Goal: Task Accomplishment & Management: Manage account settings

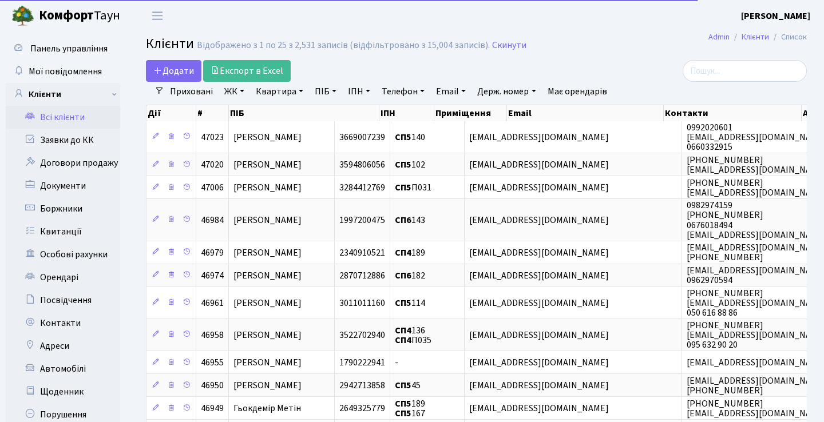
select select "25"
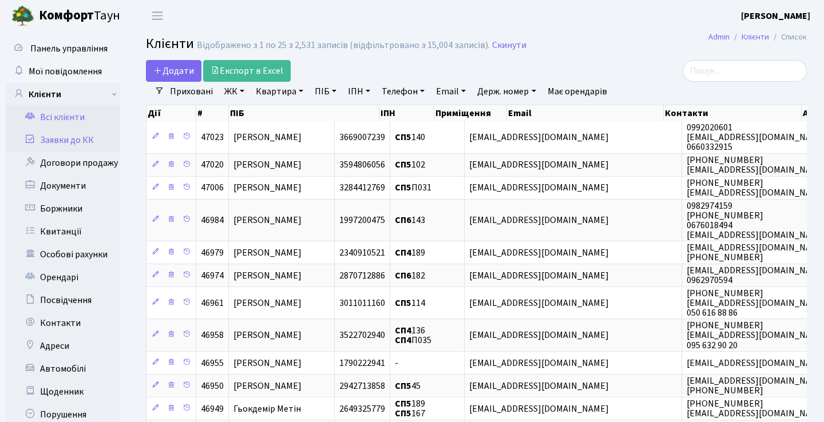
click at [89, 143] on link "Заявки до КК" at bounding box center [63, 140] width 114 height 23
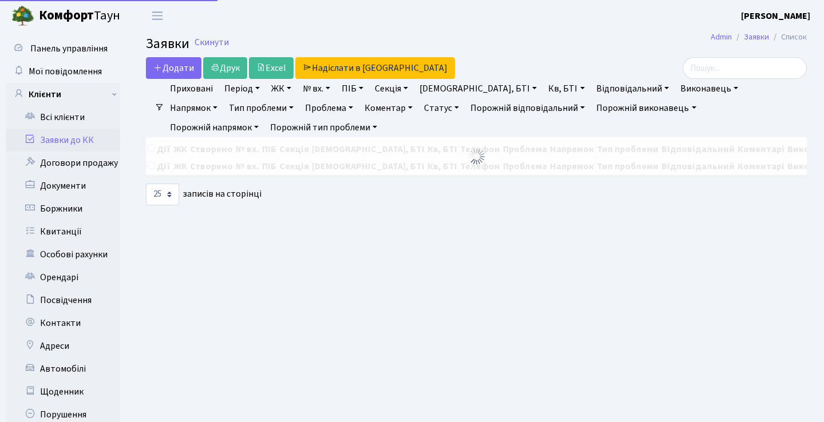
select select "25"
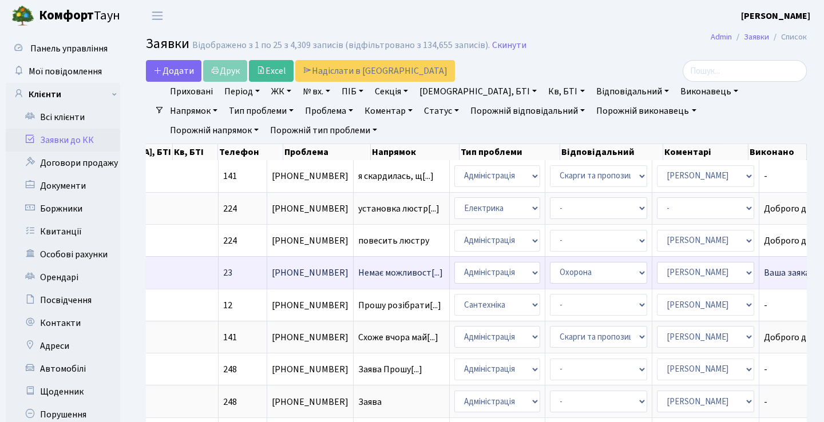
scroll to position [0, 393]
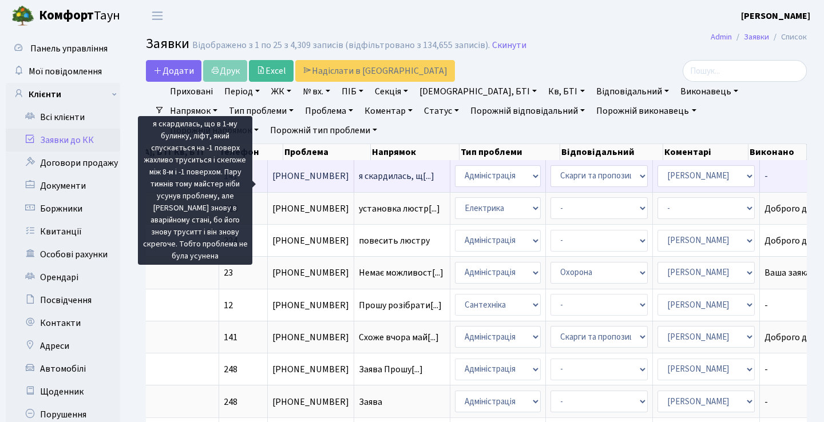
click at [359, 183] on span "я скардилась, щ[...]" at bounding box center [397, 176] width 76 height 13
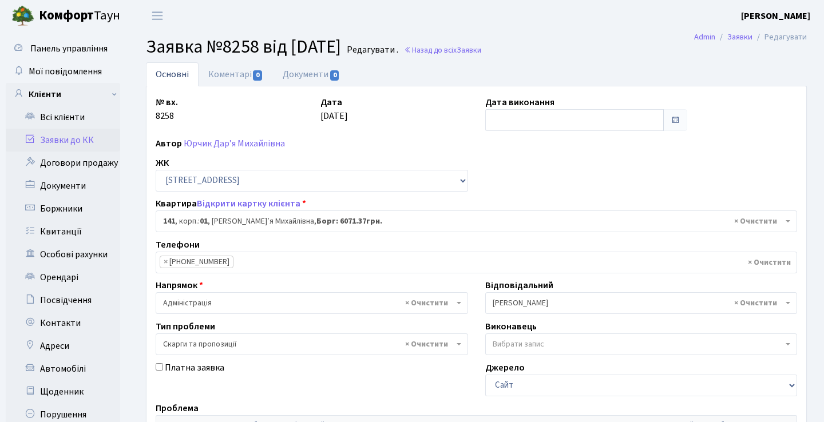
select select "20066"
select select "55"
click at [250, 139] on link "Юрчик Дар’я Михайлівна" at bounding box center [234, 143] width 101 height 13
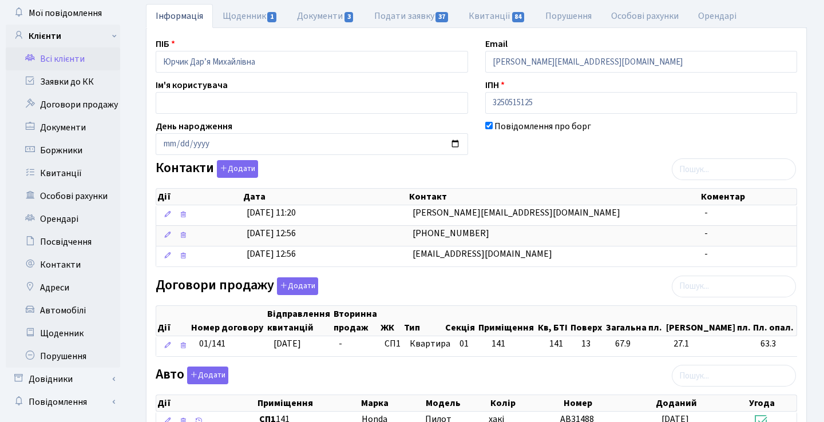
scroll to position [59, 0]
click at [71, 83] on link "Заявки до КК" at bounding box center [63, 81] width 114 height 23
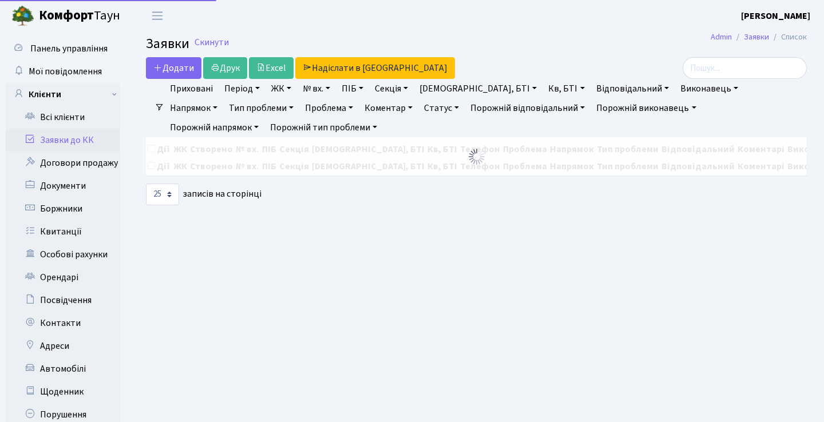
select select "25"
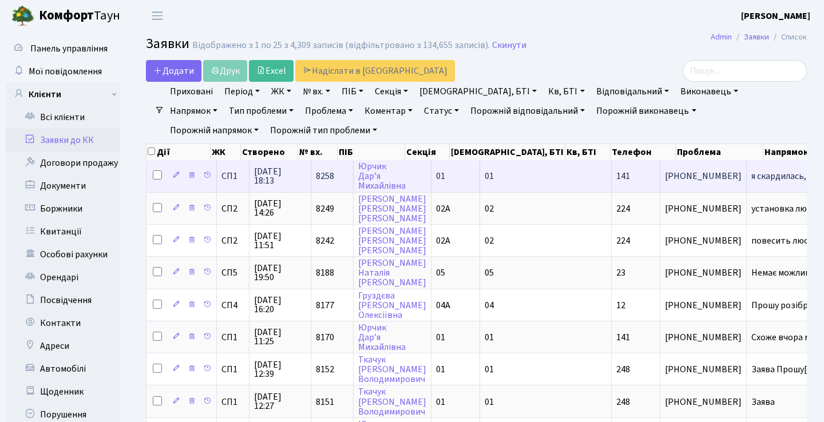
click at [382, 183] on td "Юрчик Дар’я Михайлівна" at bounding box center [393, 175] width 78 height 31
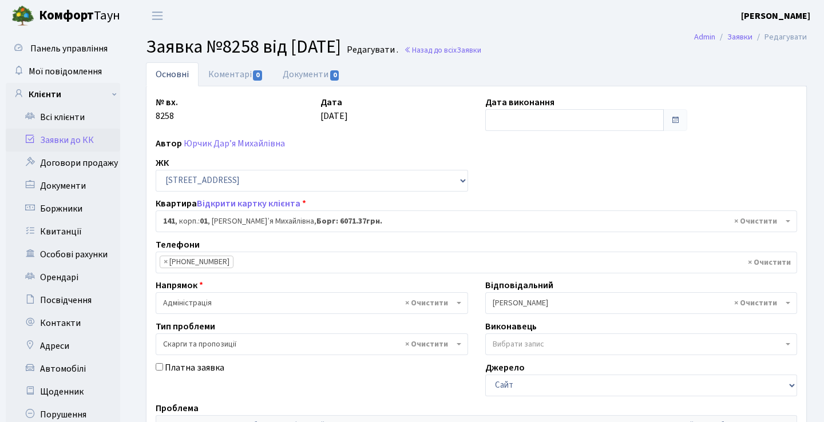
select select "20066"
select select "55"
click at [98, 138] on link "Заявки до КК" at bounding box center [63, 140] width 114 height 23
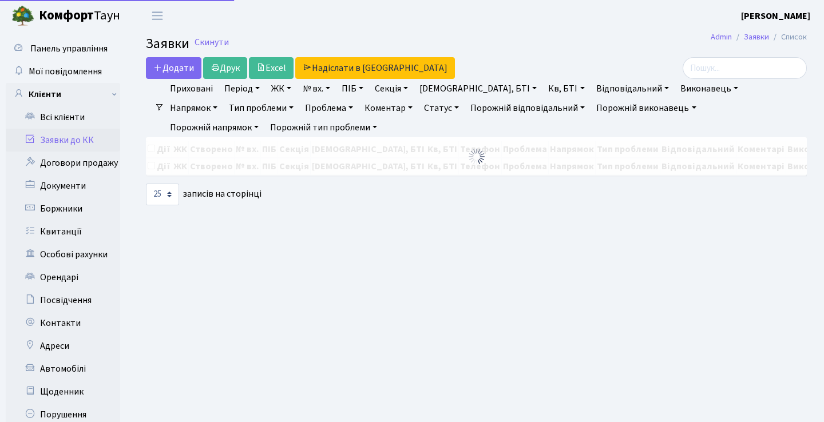
select select "25"
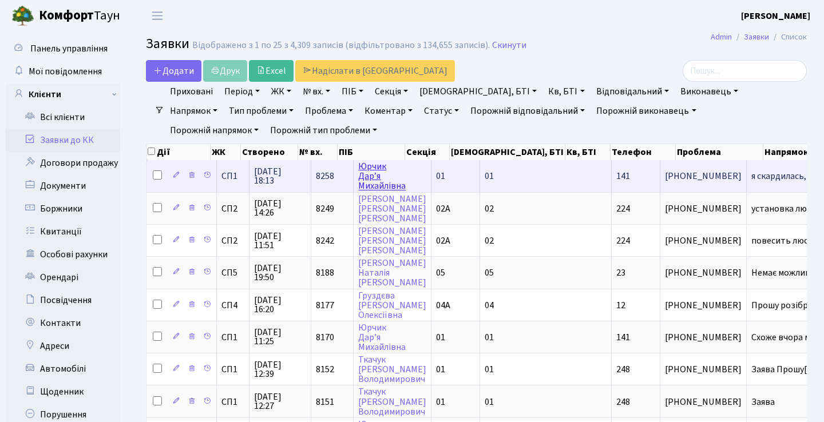
click at [374, 181] on link "Юрчик Дар’я Михайлівна" at bounding box center [382, 176] width 48 height 32
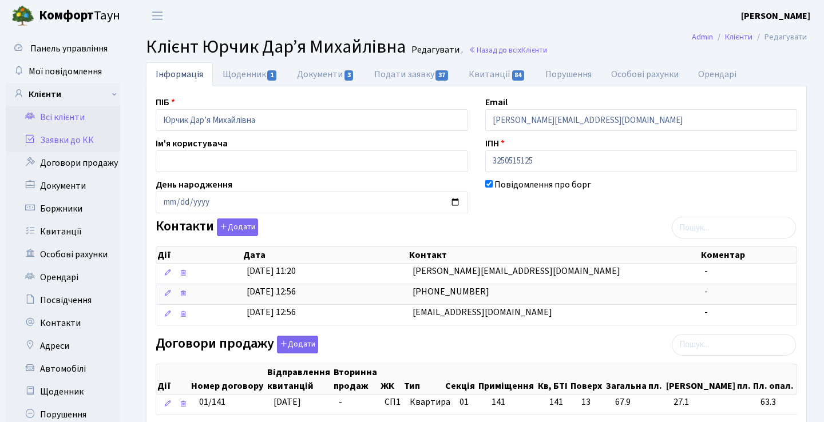
click at [77, 144] on link "Заявки до КК" at bounding box center [63, 140] width 114 height 23
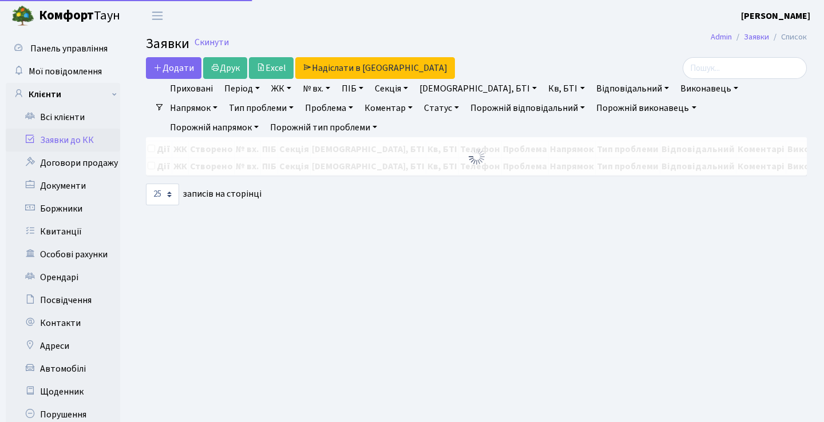
select select "25"
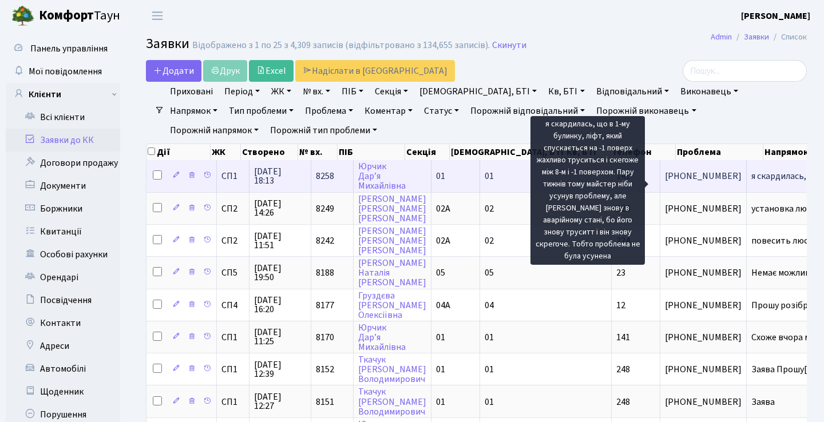
click at [752, 183] on span "я скардилась, щ[...]" at bounding box center [790, 176] width 76 height 13
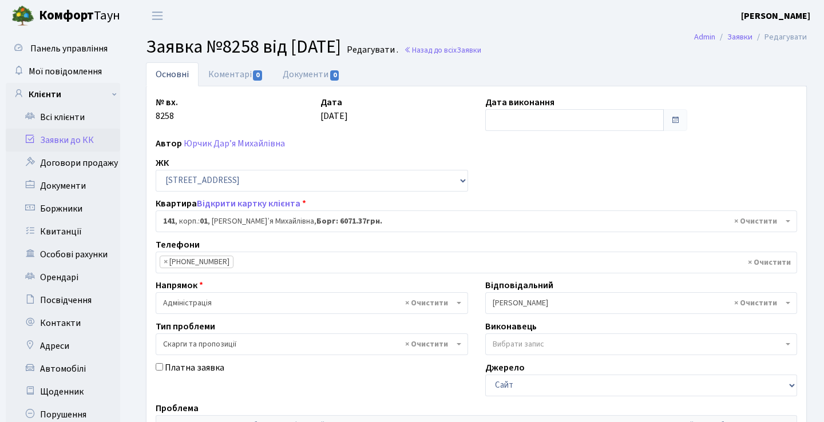
select select "20066"
select select "55"
click at [251, 81] on link "Коментарі 0" at bounding box center [236, 73] width 74 height 23
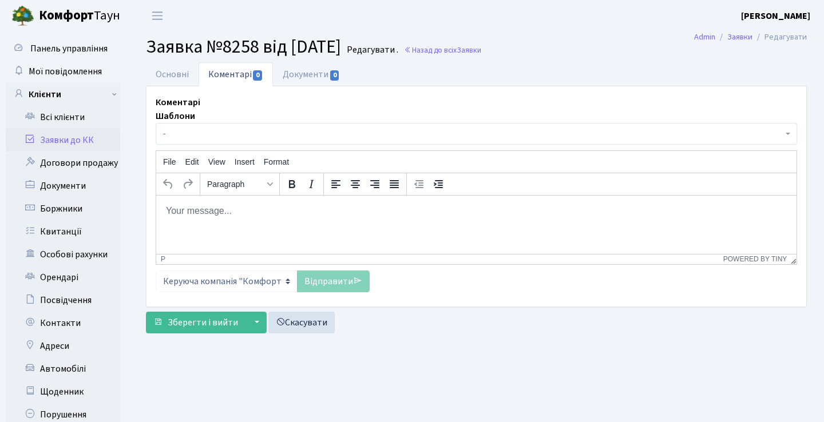
click at [256, 226] on html at bounding box center [476, 210] width 641 height 31
paste body "Rich Text Area. Press ALT-0 for help."
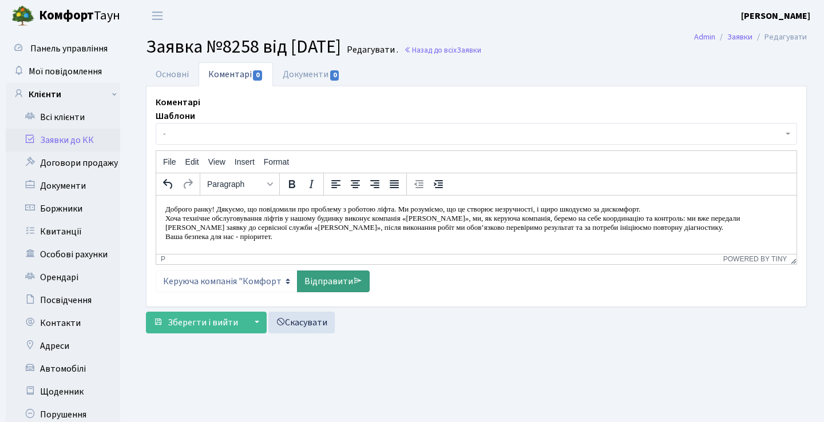
click at [347, 282] on link "Відправити" at bounding box center [333, 282] width 73 height 22
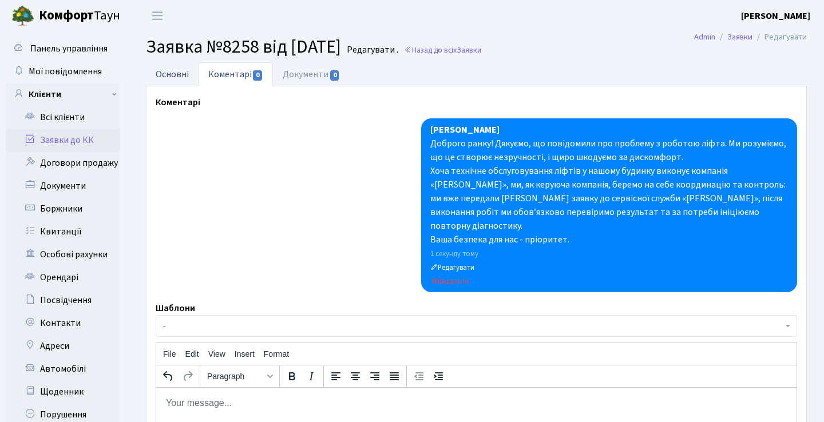
click at [171, 77] on link "Основні" at bounding box center [172, 73] width 53 height 23
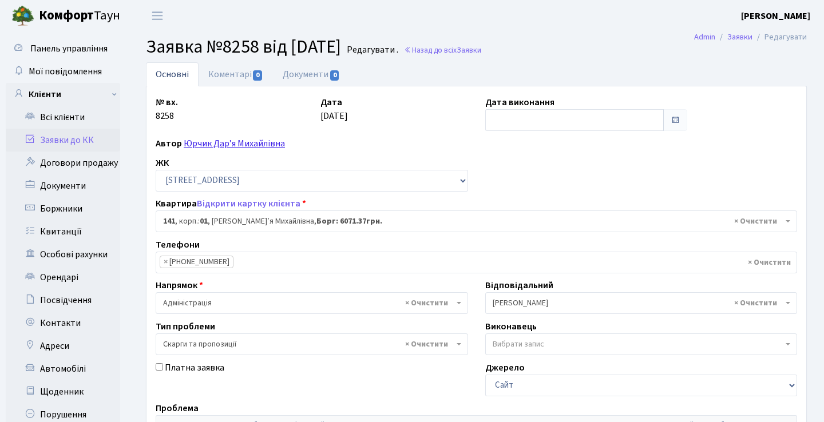
click at [251, 141] on link "Юрчик Дар’я Михайлівна" at bounding box center [234, 143] width 101 height 13
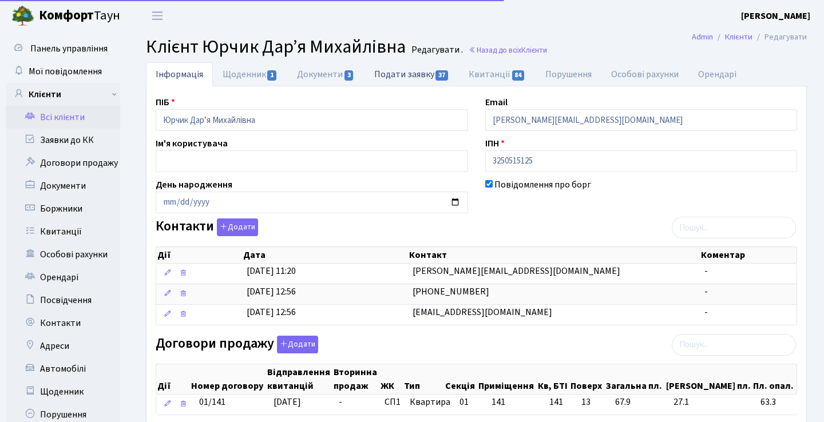
click at [424, 78] on link "Подати заявку 37" at bounding box center [412, 73] width 94 height 23
select select "25"
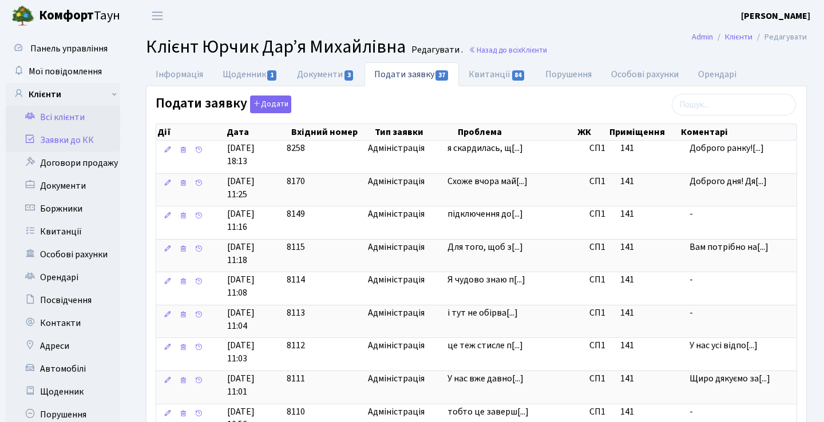
click at [80, 135] on link "Заявки до КК" at bounding box center [63, 140] width 114 height 23
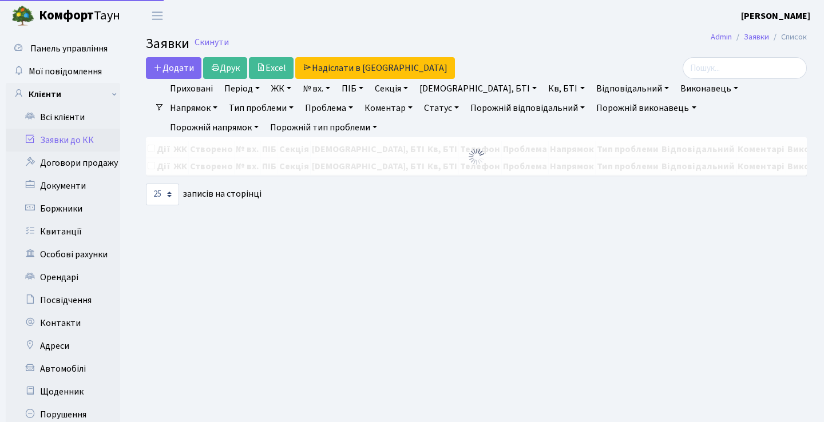
select select "25"
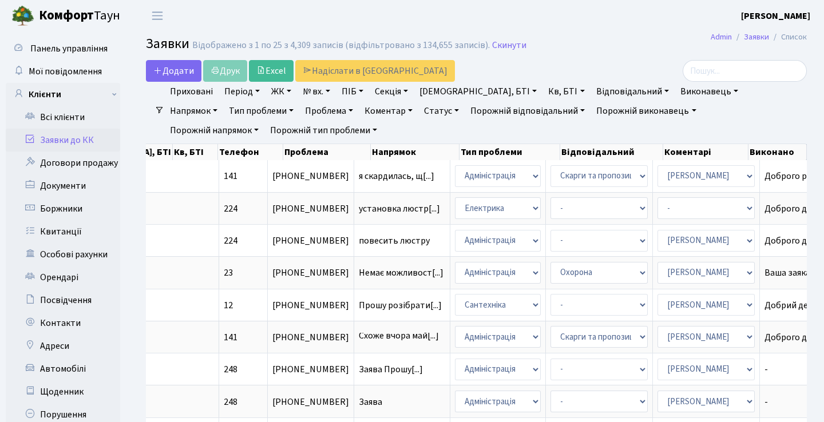
click at [222, 101] on link "Напрямок" at bounding box center [193, 110] width 57 height 19
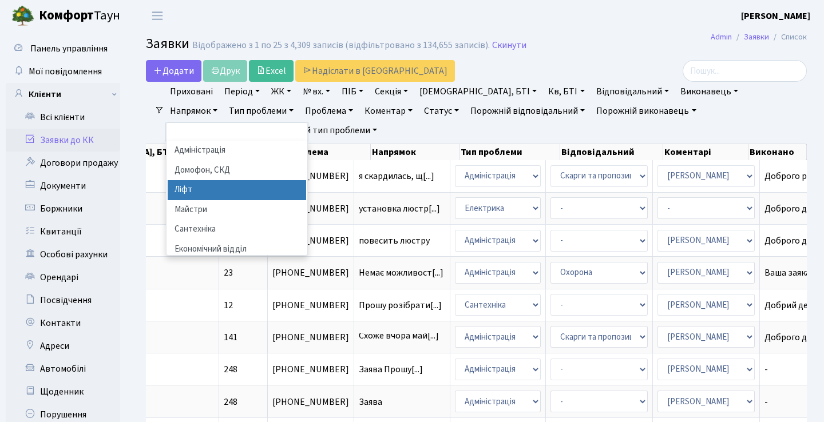
click at [306, 180] on li "Ліфт" at bounding box center [237, 190] width 139 height 20
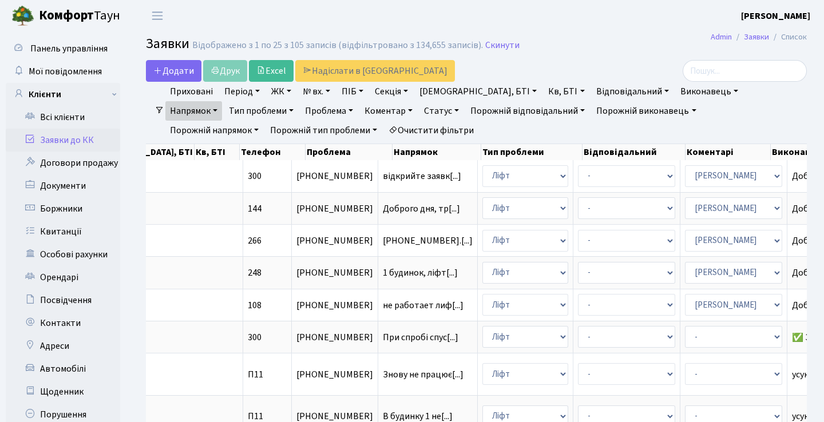
click at [420, 110] on link "Статус" at bounding box center [442, 110] width 44 height 19
click at [420, 180] on link "Не виконано" at bounding box center [465, 181] width 90 height 18
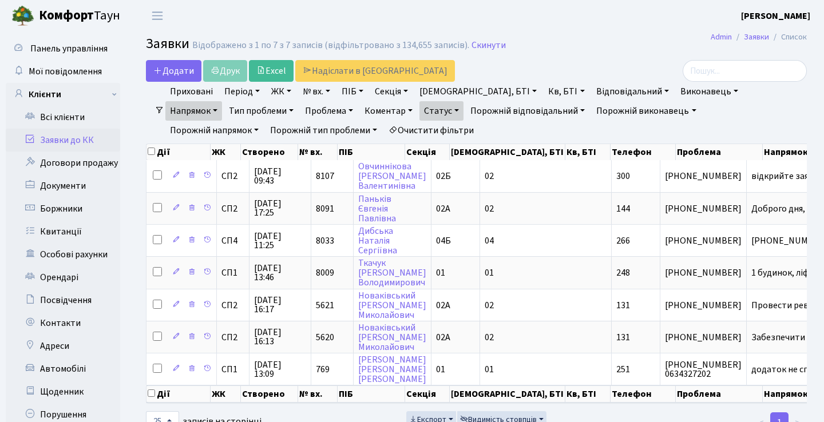
click at [420, 104] on link "Статус" at bounding box center [442, 110] width 44 height 19
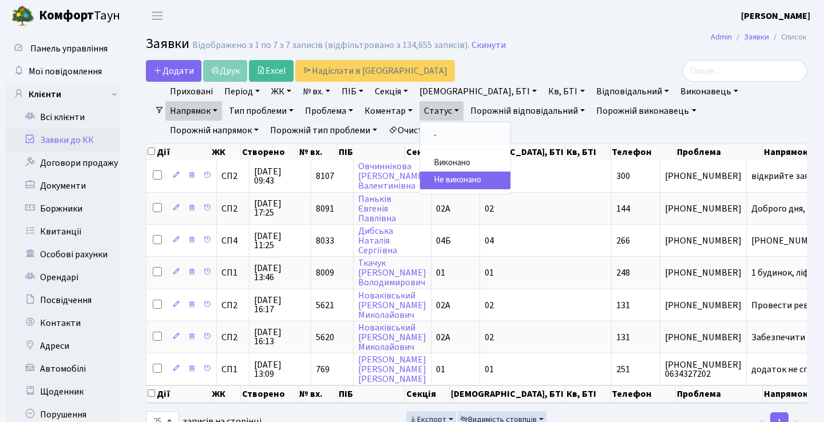
click at [420, 137] on link "-" at bounding box center [465, 136] width 90 height 18
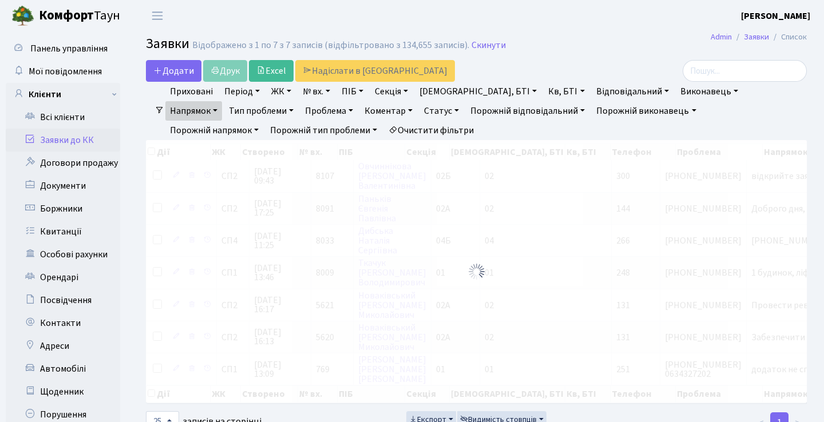
click at [222, 101] on link "Напрямок" at bounding box center [193, 110] width 57 height 19
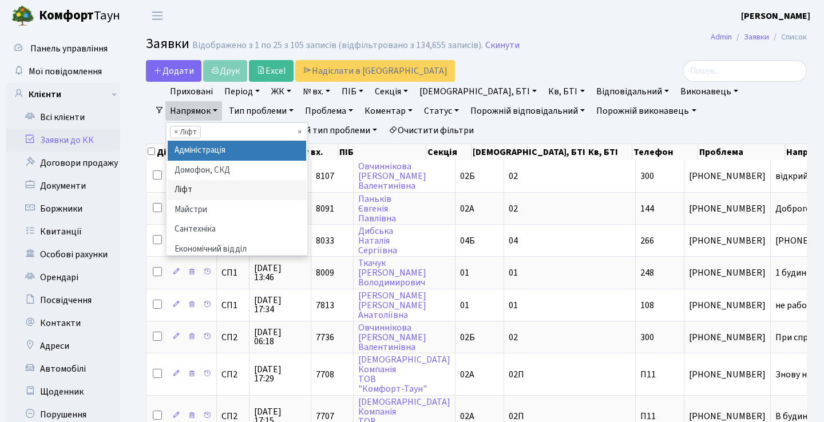
click at [178, 127] on span "×" at bounding box center [176, 132] width 4 height 11
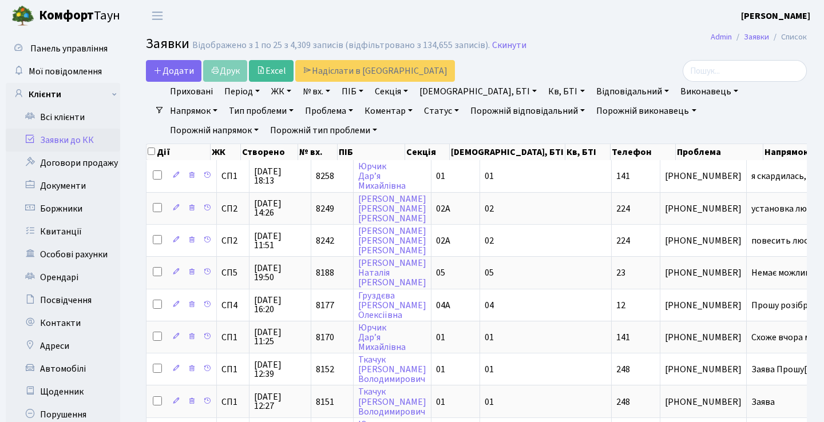
click at [160, 111] on span at bounding box center [159, 110] width 9 height 9
click at [159, 109] on span at bounding box center [159, 110] width 9 height 9
click at [301, 112] on link "Проблема" at bounding box center [329, 110] width 57 height 19
click at [254, 93] on link "Період" at bounding box center [242, 91] width 45 height 19
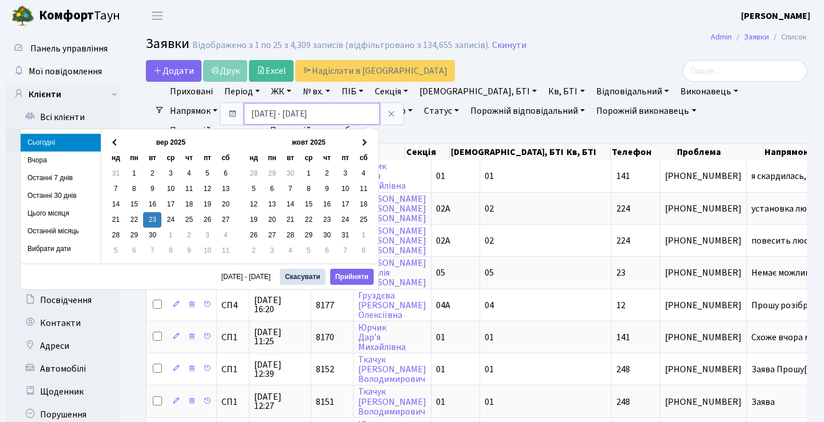
drag, startPoint x: 259, startPoint y: 113, endPoint x: 236, endPoint y: 109, distance: 23.7
click at [239, 112] on div "[DATE] - [DATE]" at bounding box center [311, 114] width 183 height 22
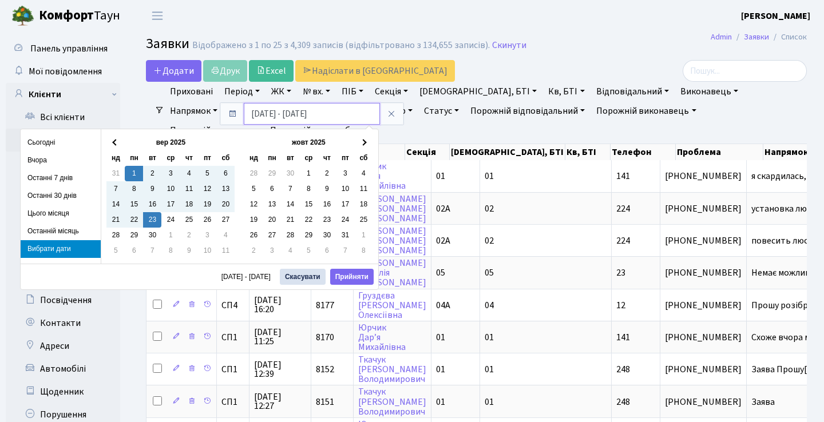
click at [289, 115] on input "[DATE] - [DATE]" at bounding box center [312, 114] width 136 height 22
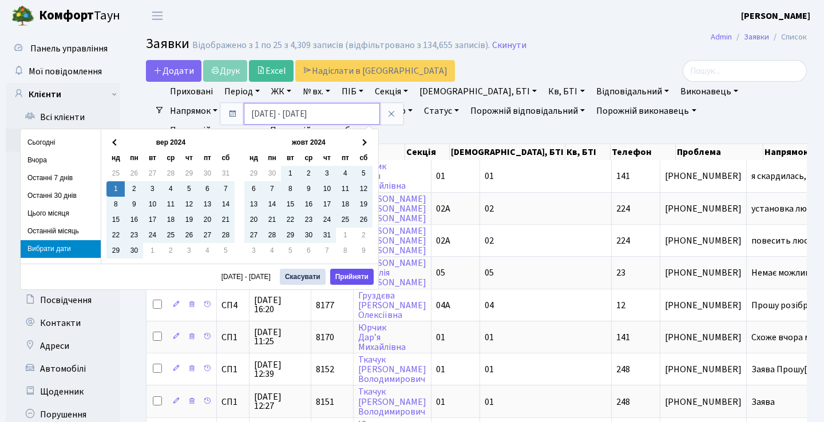
type input "[DATE] - [DATE]"
click at [355, 276] on button "Прийняти" at bounding box center [352, 277] width 44 height 16
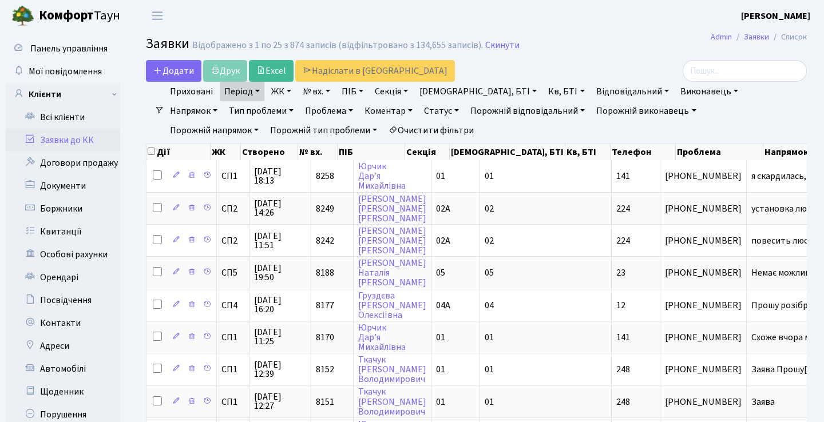
click at [420, 116] on link "Статус" at bounding box center [442, 110] width 44 height 19
click at [420, 177] on link "Не виконано" at bounding box center [465, 181] width 90 height 18
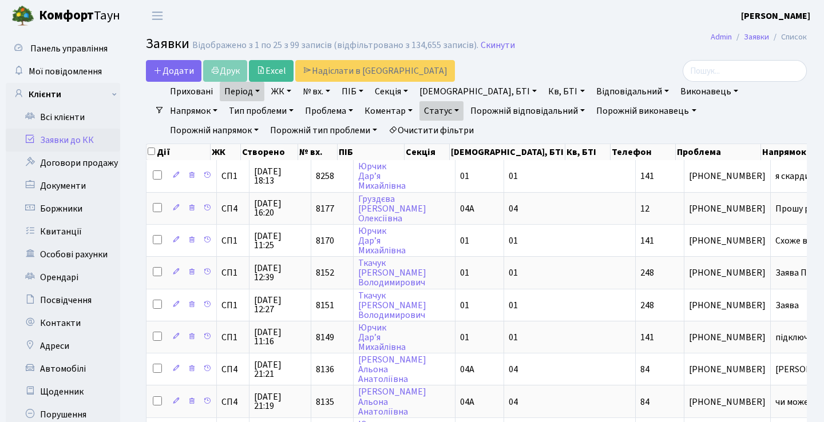
click at [420, 114] on link "Статус" at bounding box center [442, 110] width 44 height 19
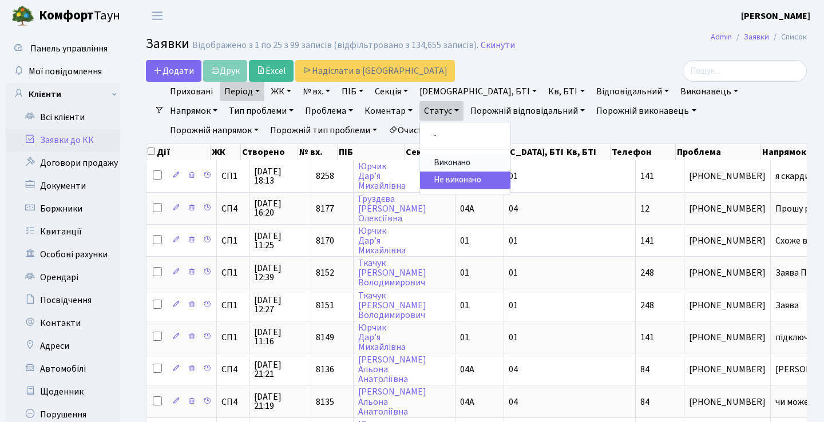
click at [420, 162] on link "Виконано" at bounding box center [465, 164] width 90 height 18
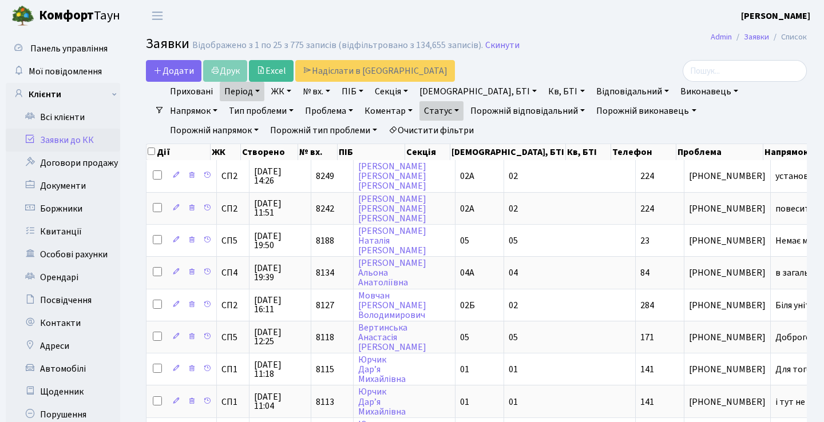
click at [258, 96] on link "Період" at bounding box center [242, 91] width 45 height 19
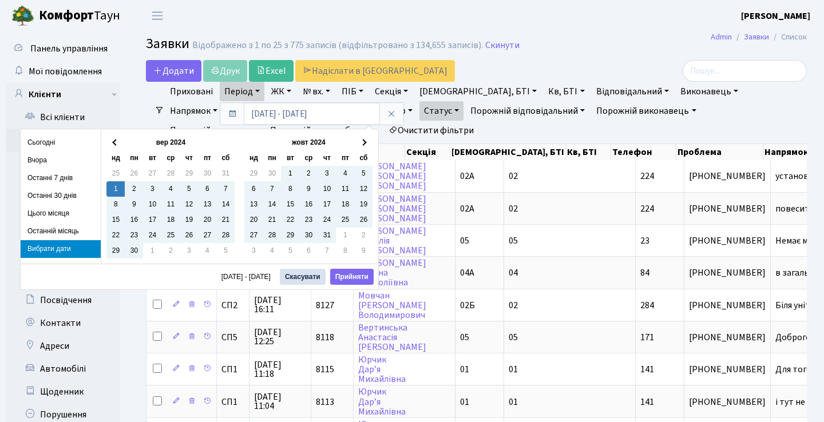
click at [258, 96] on link "Період" at bounding box center [242, 91] width 45 height 19
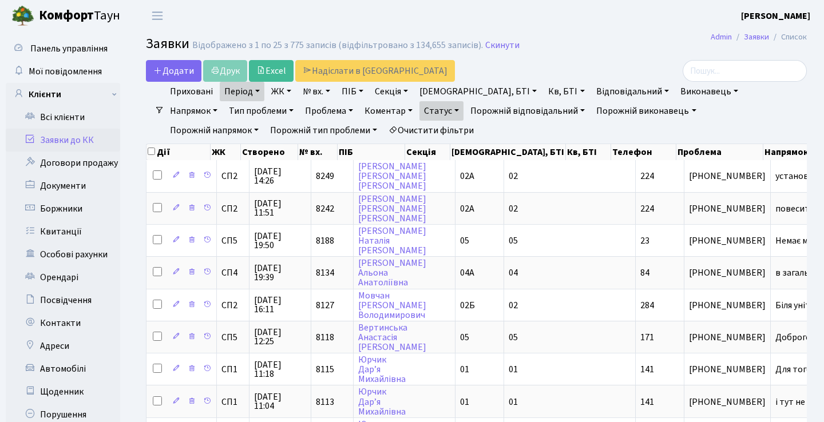
click at [258, 96] on link "Період" at bounding box center [242, 91] width 45 height 19
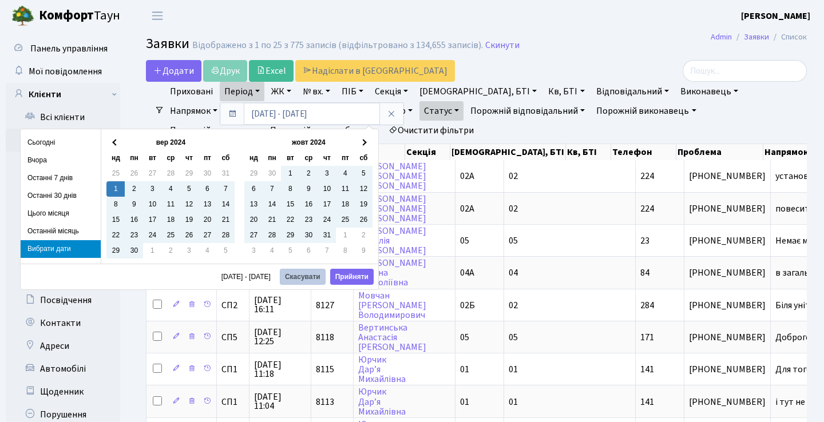
click at [305, 275] on button "Скасувати" at bounding box center [303, 277] width 46 height 16
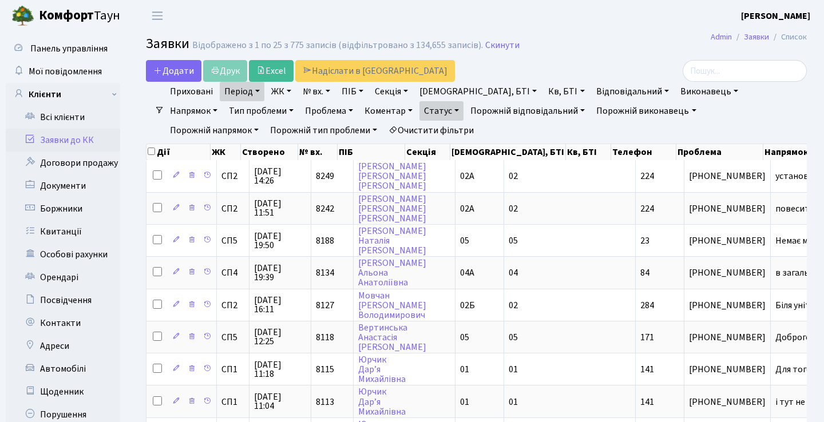
click at [420, 111] on link "Статус" at bounding box center [442, 110] width 44 height 19
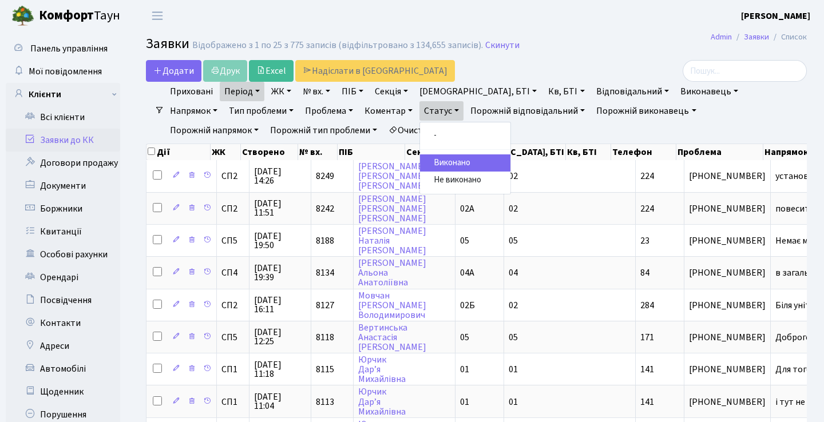
click at [420, 127] on ul "- Виконано Не виконано" at bounding box center [466, 158] width 92 height 73
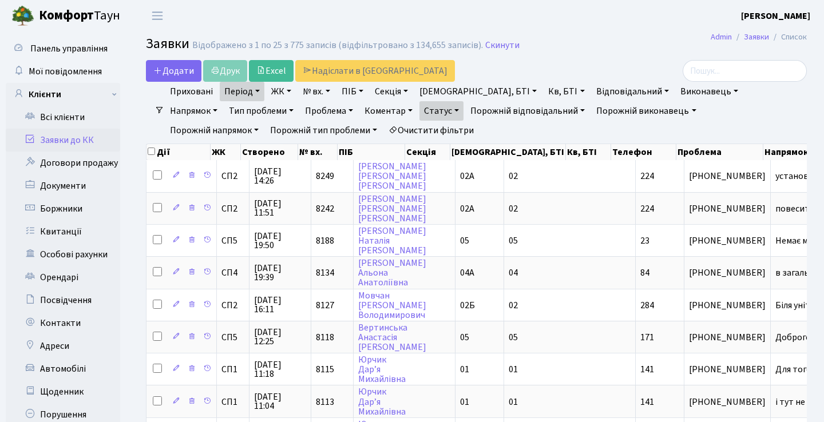
click at [385, 131] on ul "Приховані Період [DATE] - [DATE] ЖК [STREET_ADDRESS] [STREET_ADDRESS] [STREET_A…" at bounding box center [481, 111] width 634 height 58
click at [385, 125] on ul "Приховані Період [DATE] - [DATE] ЖК [STREET_ADDRESS] [STREET_ADDRESS] [STREET_A…" at bounding box center [481, 111] width 634 height 58
click at [420, 120] on link "Статус" at bounding box center [442, 110] width 44 height 19
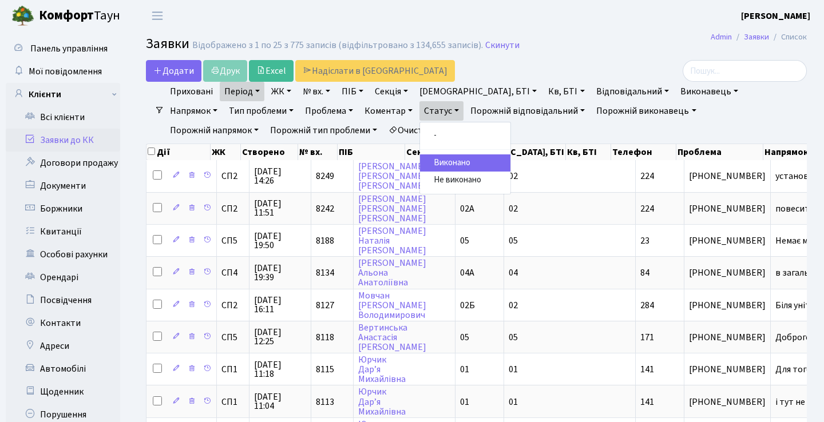
click at [420, 131] on link "-" at bounding box center [465, 136] width 90 height 18
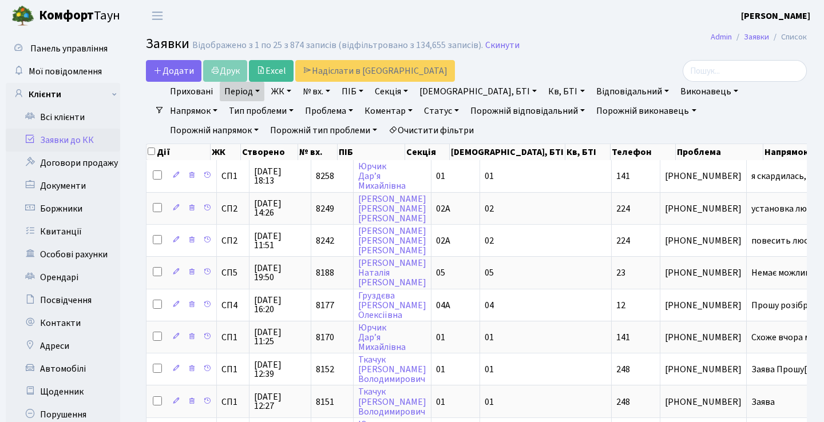
click at [259, 90] on link "Період" at bounding box center [242, 91] width 45 height 19
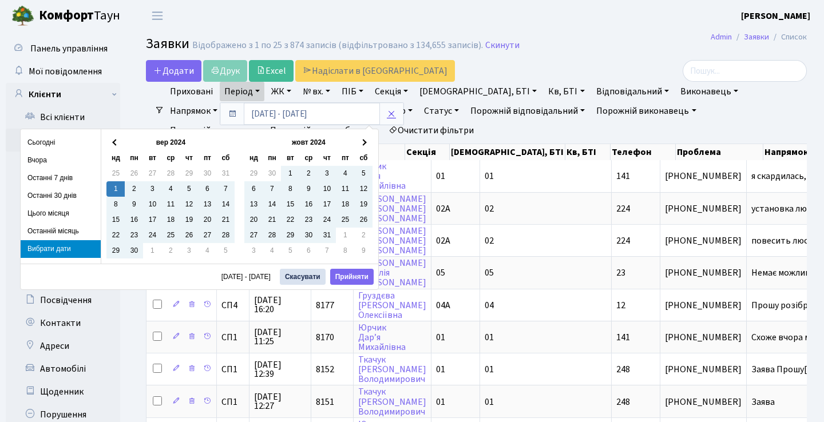
click at [392, 112] on icon at bounding box center [391, 113] width 9 height 9
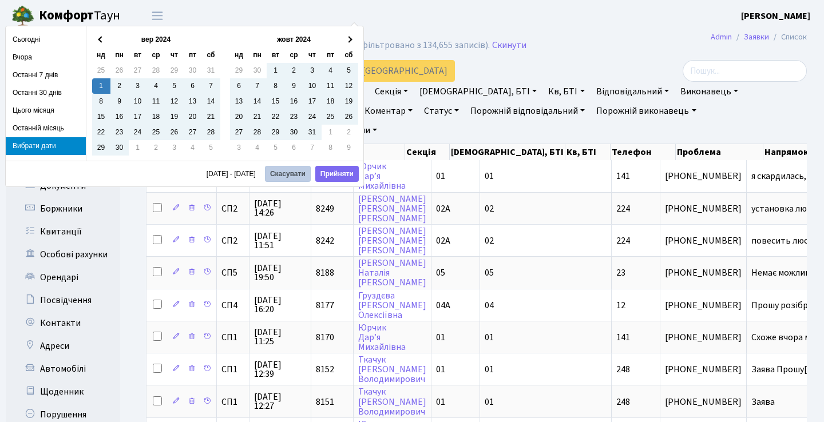
click at [305, 175] on button "Скасувати" at bounding box center [288, 174] width 46 height 16
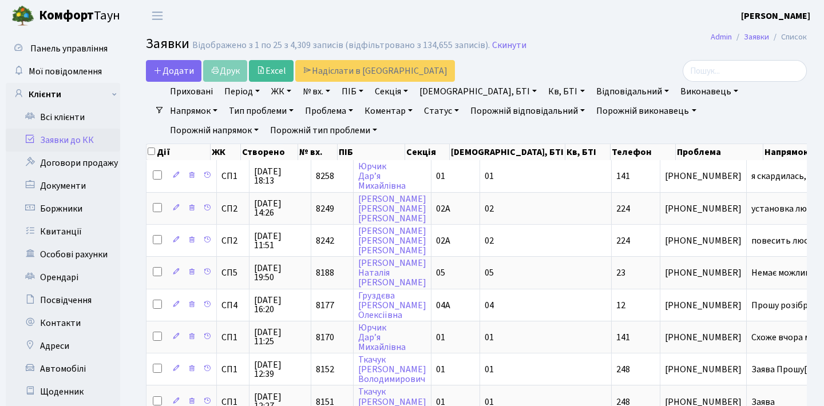
click at [42, 131] on link "Заявки до КК" at bounding box center [63, 140] width 114 height 23
click at [42, 136] on link "Заявки до КК" at bounding box center [63, 140] width 114 height 23
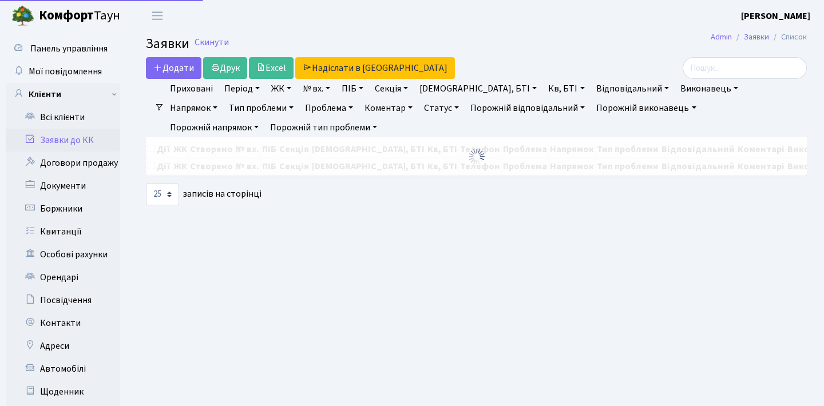
select select "25"
